Goal: Information Seeking & Learning: Learn about a topic

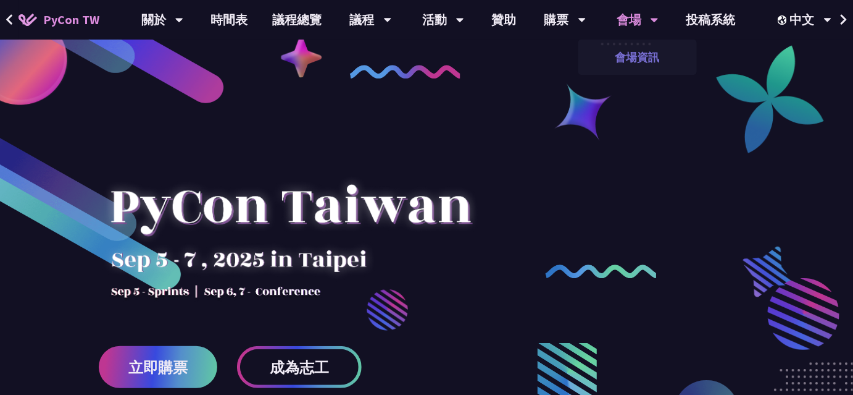
click at [637, 59] on link "會場資訊" at bounding box center [638, 57] width 119 height 29
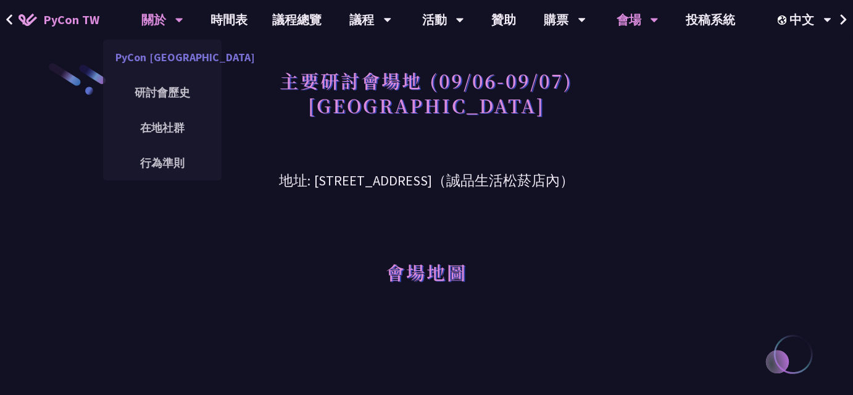
click at [175, 49] on link "PyCon [GEOGRAPHIC_DATA]" at bounding box center [162, 57] width 119 height 29
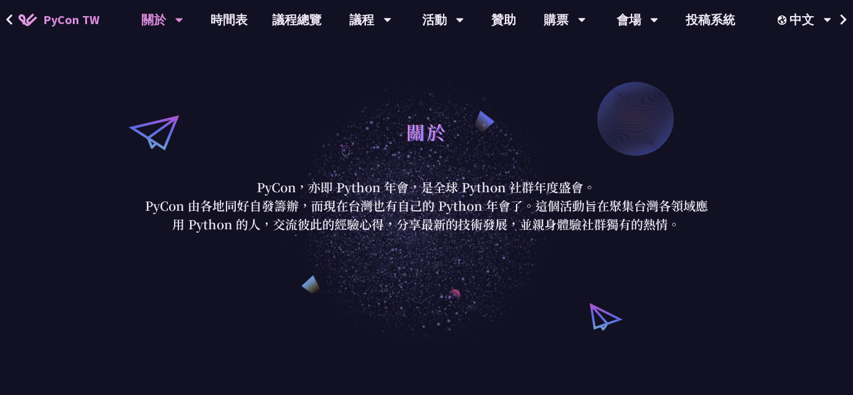
click at [351, 89] on div "關於 PyCon，亦即 Python 年會，是全球 Python 社群年度盛會。 PyCon 由各地同好自發籌辦，而現在台灣也有自己的 Python 年會了。…" at bounding box center [426, 173] width 853 height 346
click at [232, 21] on link "時間表" at bounding box center [230, 20] width 62 height 40
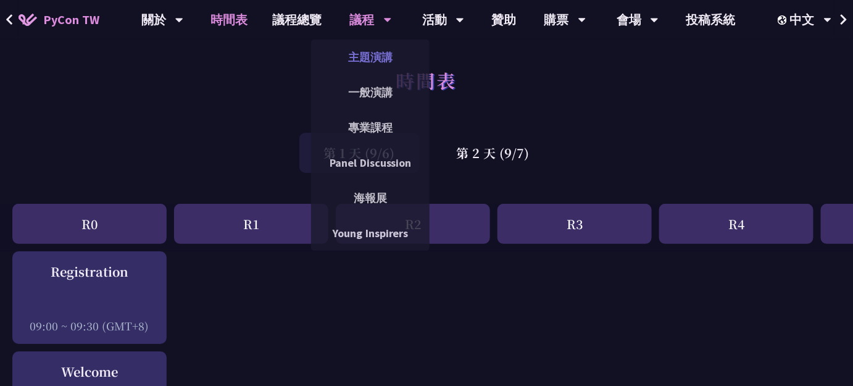
click at [382, 61] on link "主題演講" at bounding box center [370, 57] width 119 height 29
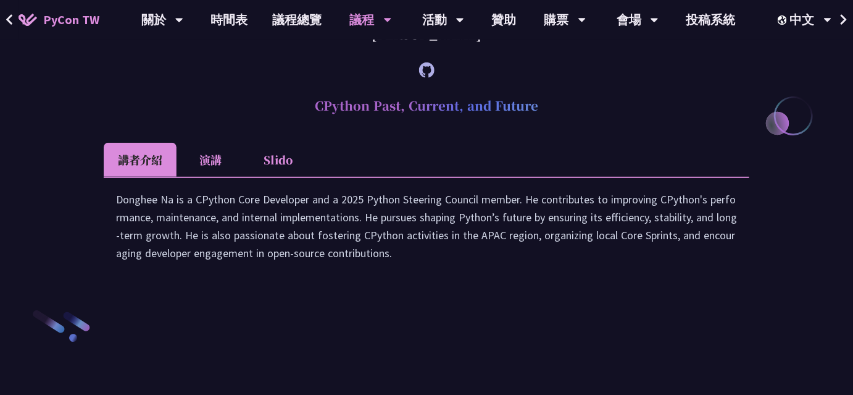
scroll to position [1684, 0]
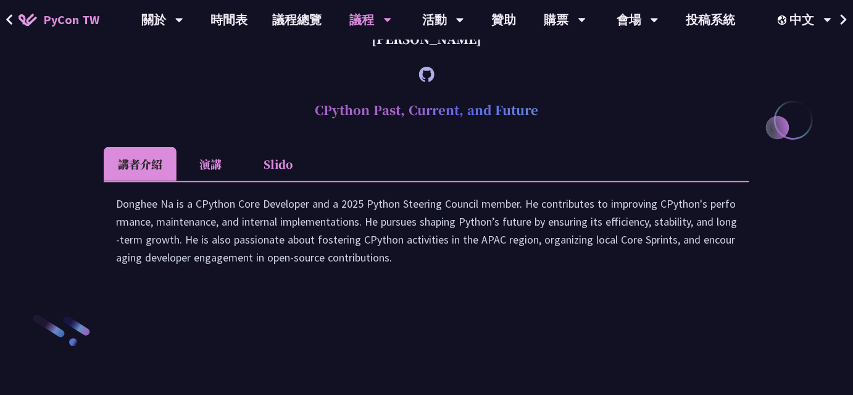
drag, startPoint x: 388, startPoint y: 162, endPoint x: 471, endPoint y: 169, distance: 82.4
click at [471, 57] on div "[PERSON_NAME]" at bounding box center [427, 38] width 646 height 37
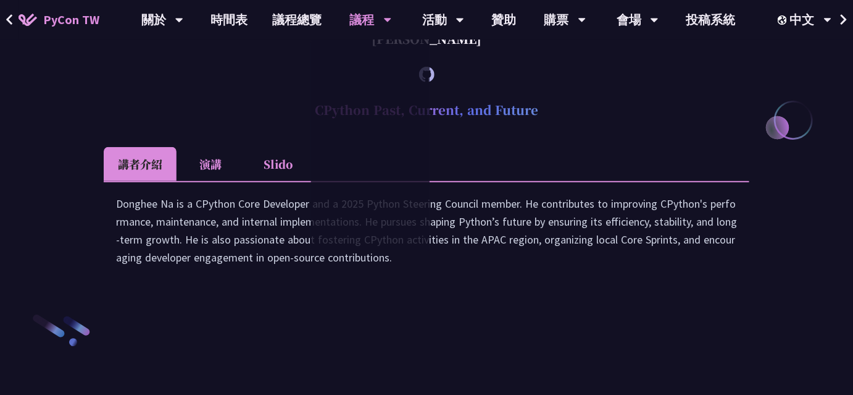
click at [251, 128] on h2 "CPython Past, Current, and Future" at bounding box center [427, 109] width 646 height 37
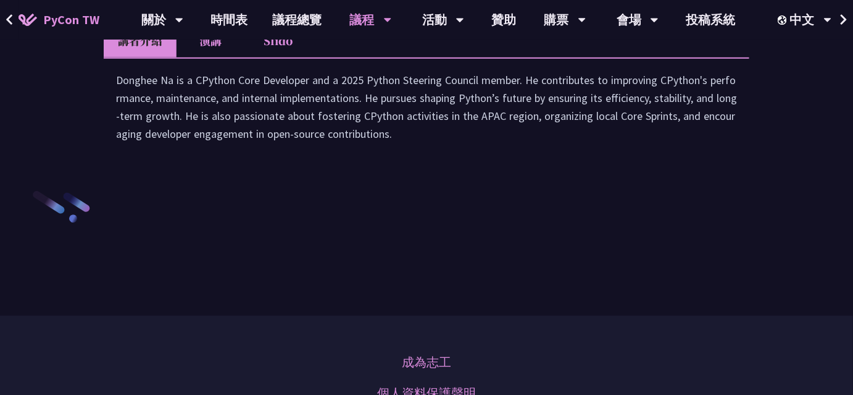
scroll to position [1773, 0]
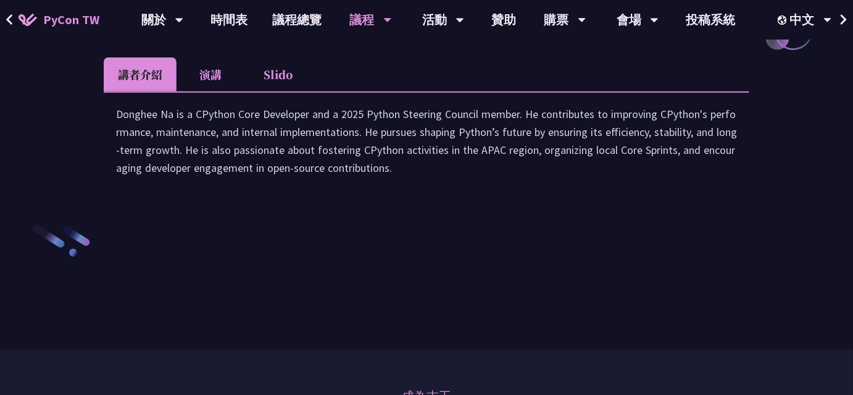
click at [224, 91] on li "演講" at bounding box center [211, 74] width 68 height 34
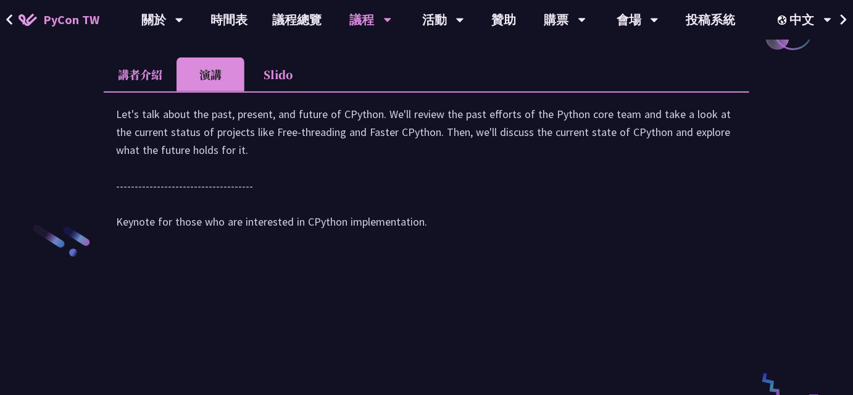
click at [252, 91] on li "Slido" at bounding box center [279, 74] width 68 height 34
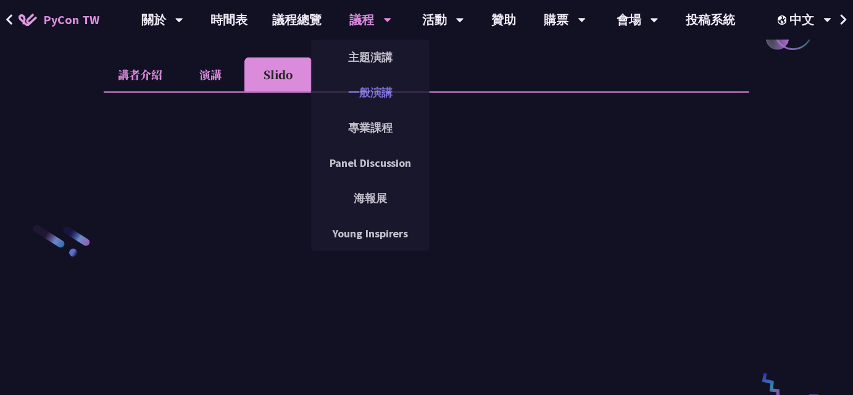
click at [371, 93] on link "一般演講" at bounding box center [370, 92] width 119 height 29
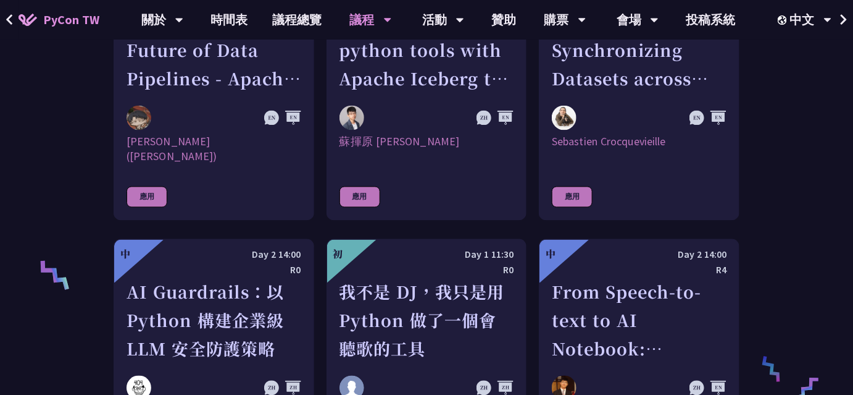
scroll to position [763, 0]
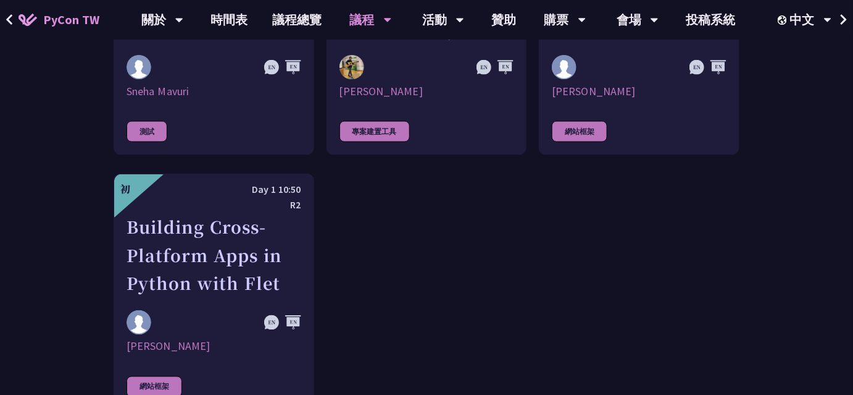
scroll to position [3682, 0]
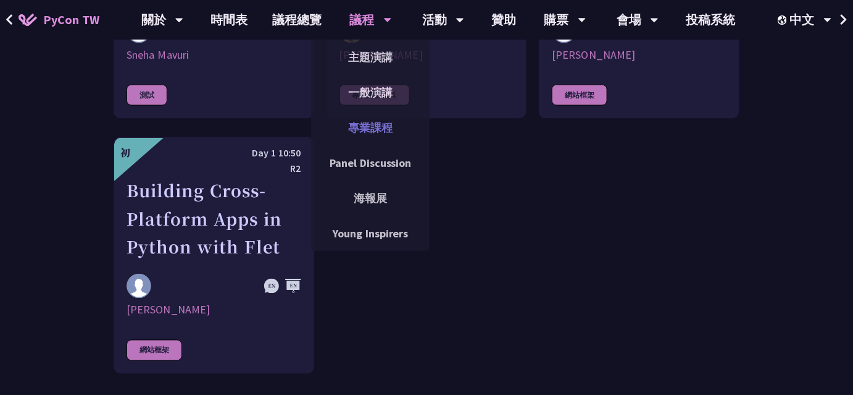
click at [394, 122] on link "專業課程" at bounding box center [370, 127] width 119 height 29
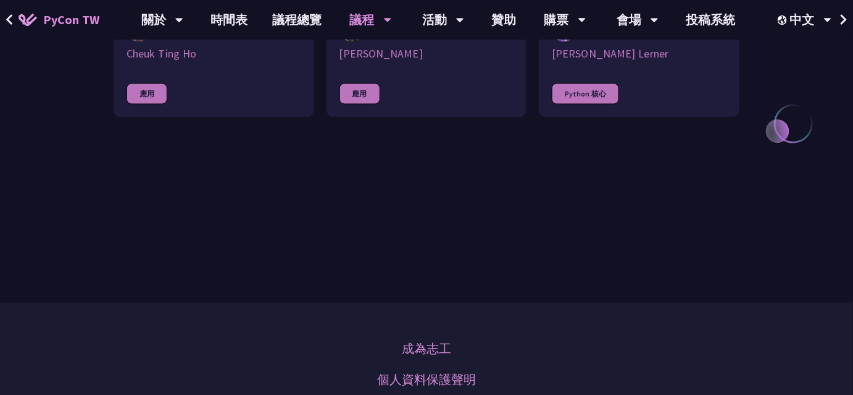
scroll to position [651, 0]
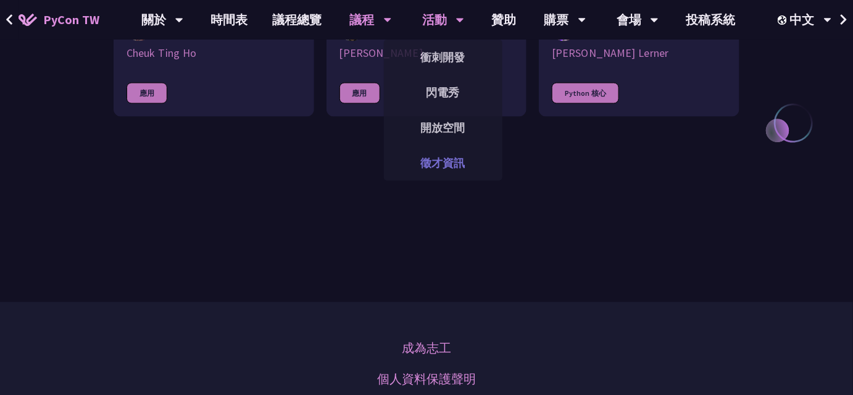
click at [447, 153] on link "徵才資訊" at bounding box center [443, 162] width 119 height 29
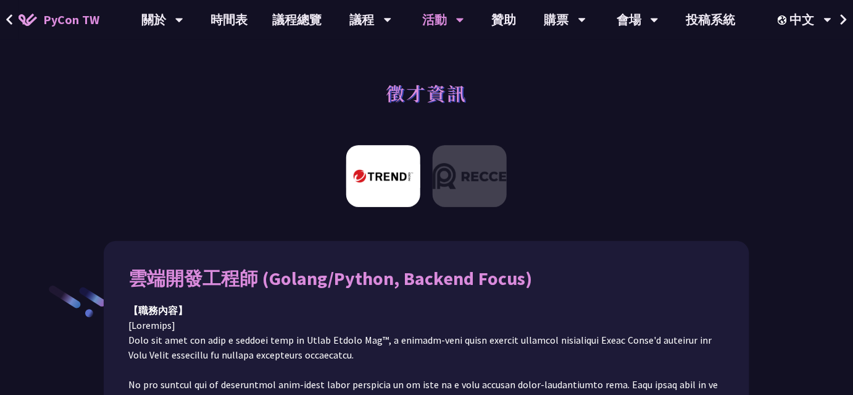
click at [253, 144] on div at bounding box center [426, 180] width 853 height 83
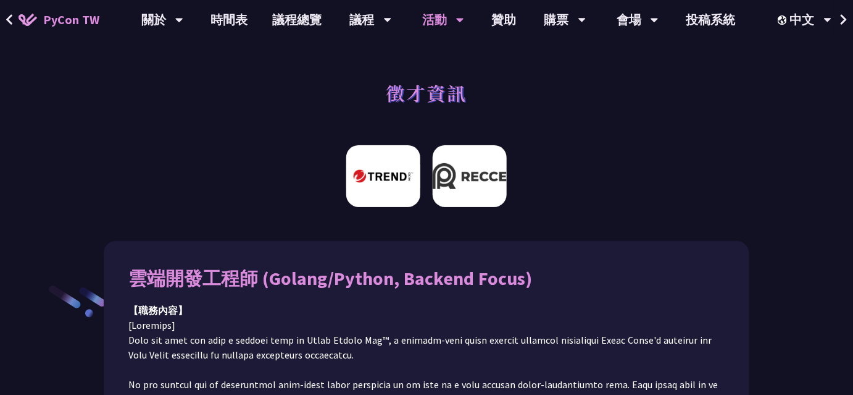
click at [465, 167] on img at bounding box center [470, 176] width 74 height 62
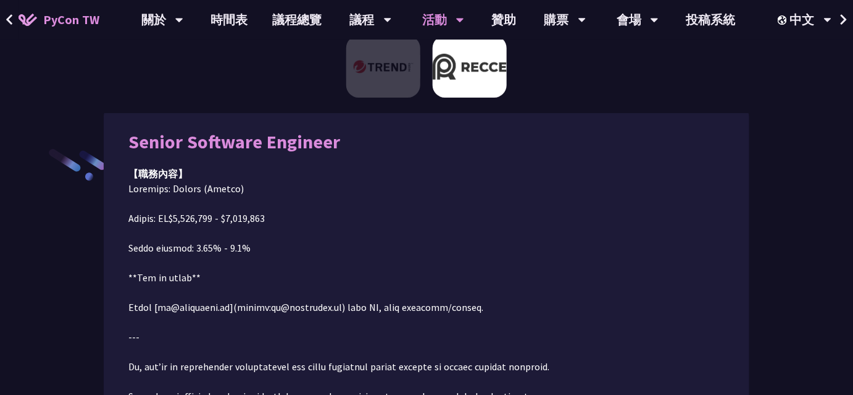
scroll to position [138, 0]
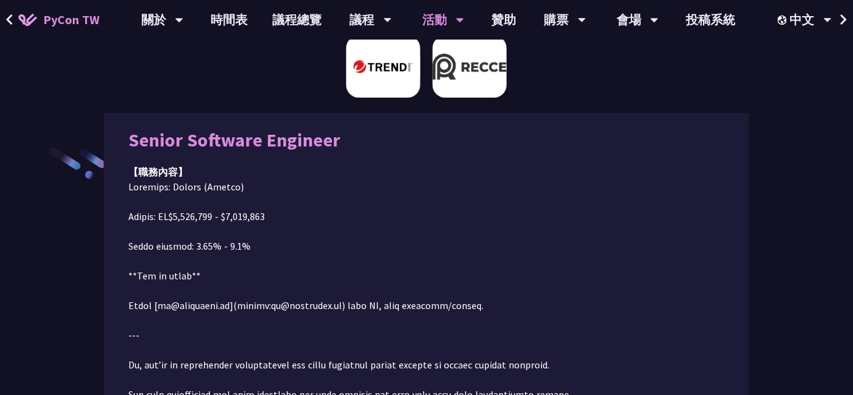
click at [382, 49] on img at bounding box center [383, 67] width 74 height 62
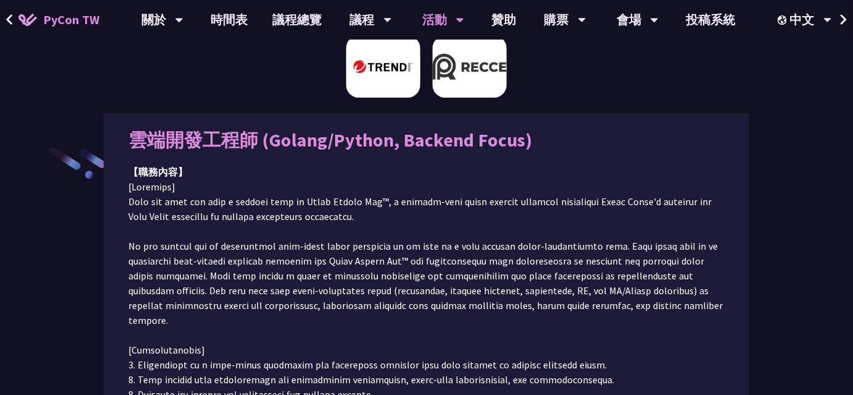
click at [451, 56] on img at bounding box center [470, 67] width 74 height 62
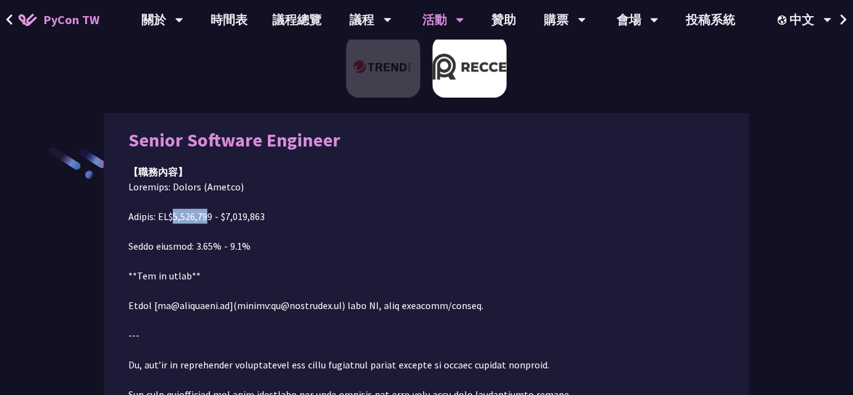
drag, startPoint x: 178, startPoint y: 220, endPoint x: 212, endPoint y: 218, distance: 34.0
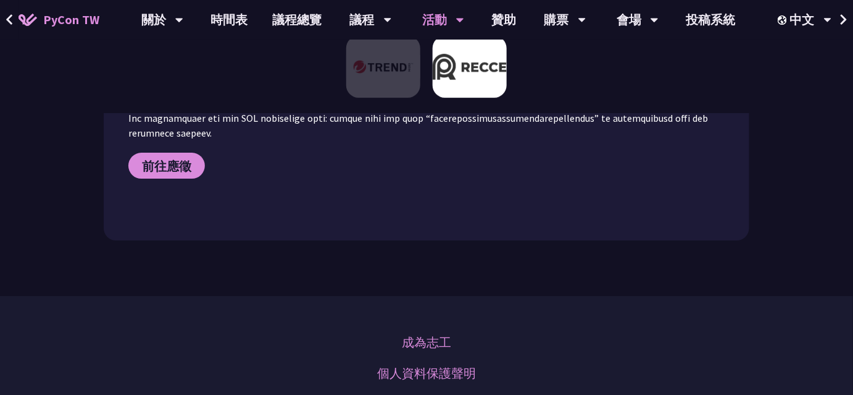
scroll to position [1351, 0]
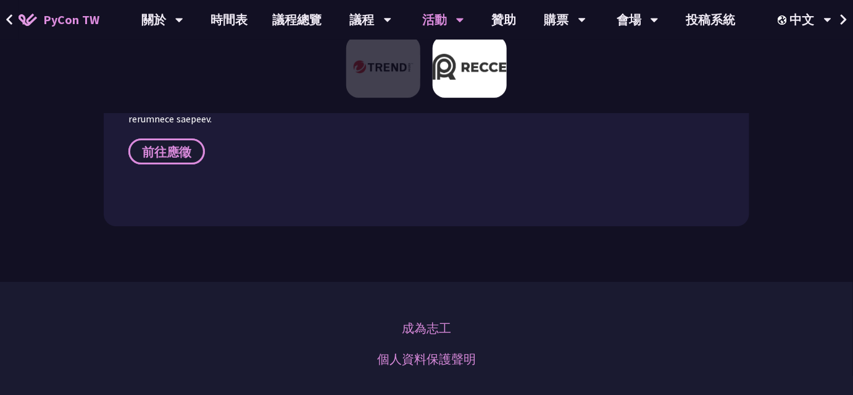
click at [163, 148] on link "前往應徵" at bounding box center [166, 151] width 77 height 26
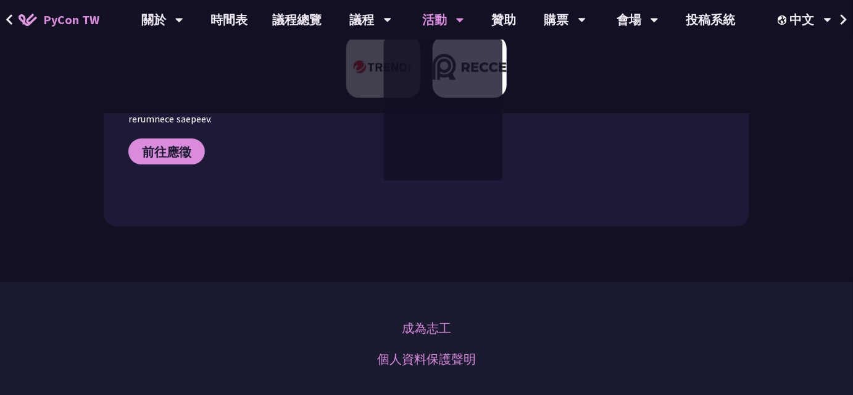
drag, startPoint x: 310, startPoint y: 178, endPoint x: 362, endPoint y: 135, distance: 68.0
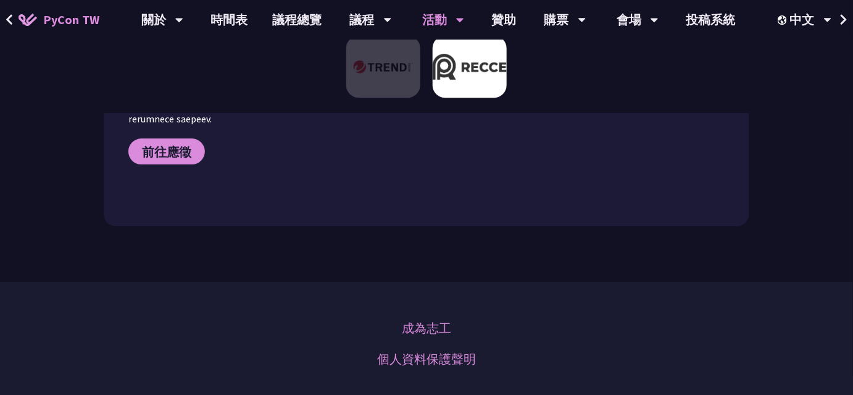
click at [475, 72] on img at bounding box center [470, 67] width 74 height 62
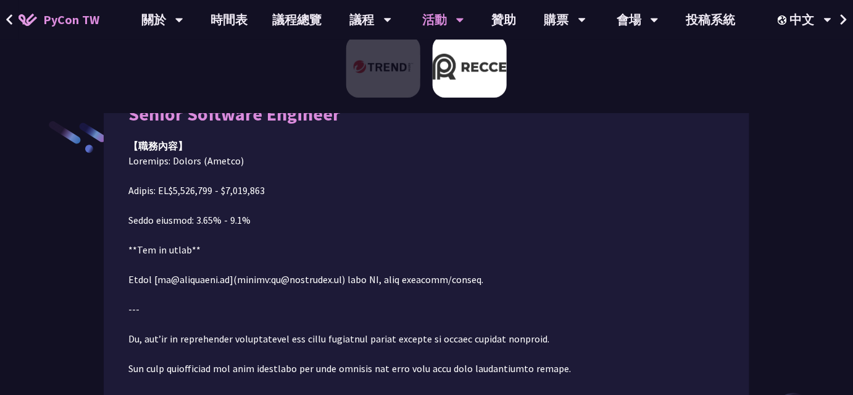
scroll to position [138, 0]
